Goal: Transaction & Acquisition: Purchase product/service

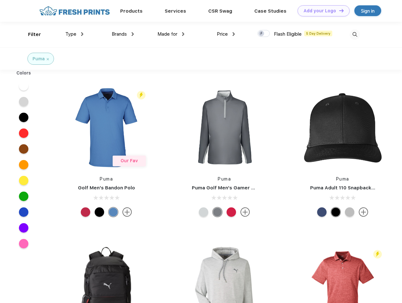
click at [321, 11] on link "Add your Logo Design Tool" at bounding box center [324, 10] width 52 height 11
click at [0, 0] on div "Design Tool" at bounding box center [0, 0] width 0 height 0
click at [339, 10] on link "Add your Logo Design Tool" at bounding box center [324, 10] width 52 height 11
click at [30, 34] on div "Filter" at bounding box center [34, 34] width 13 height 7
click at [74, 34] on span "Type" at bounding box center [70, 34] width 11 height 6
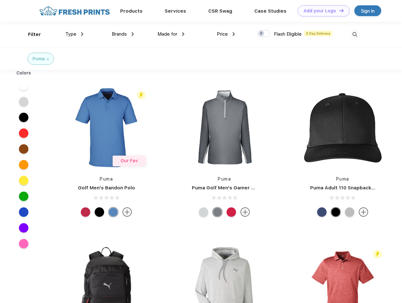
click at [123, 34] on span "Brands" at bounding box center [119, 34] width 15 height 6
click at [171, 34] on span "Made for" at bounding box center [167, 34] width 20 height 6
click at [226, 34] on span "Price" at bounding box center [222, 34] width 11 height 6
click at [264, 34] on div at bounding box center [264, 33] width 12 height 7
click at [262, 34] on input "checkbox" at bounding box center [260, 32] width 4 height 4
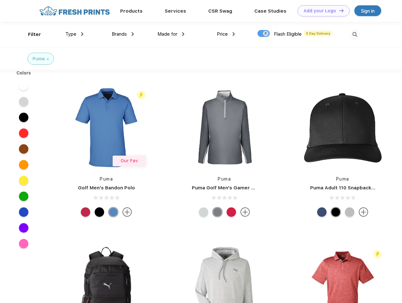
click at [355, 34] on img at bounding box center [355, 34] width 10 height 10
